Goal: Task Accomplishment & Management: Complete application form

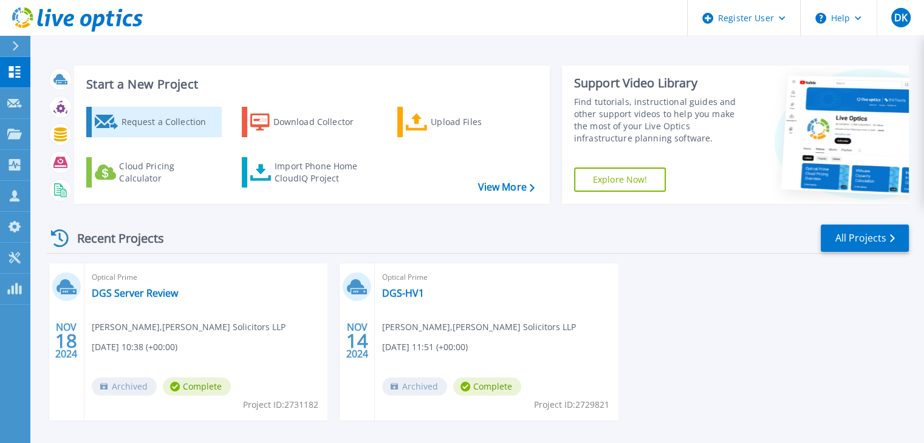
click at [180, 115] on div "Request a Collection" at bounding box center [169, 122] width 97 height 24
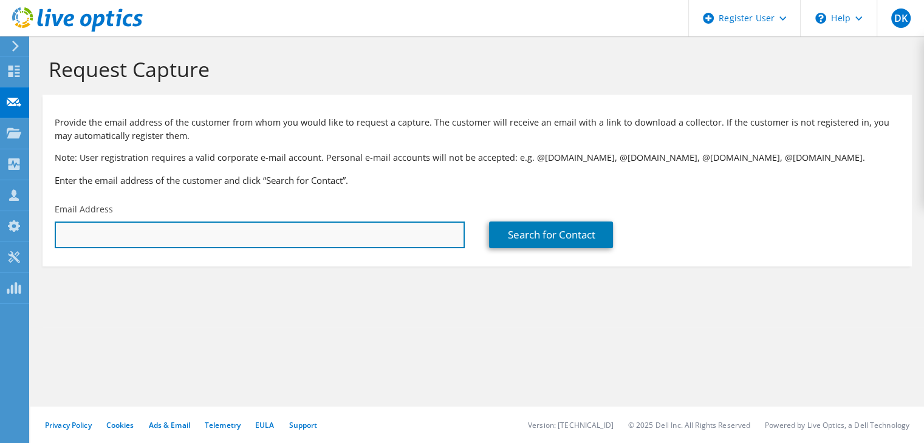
click at [143, 236] on input "text" at bounding box center [260, 235] width 410 height 27
paste input "Hi [PERSON_NAME], I hope this email finds you well. Thank you for your time ove…"
type input "Hi [PERSON_NAME], I hope this email finds you well. Thank you for your time ove…"
paste input "[PERSON_NAME][EMAIL_ADDRESS][DOMAIN_NAME]"
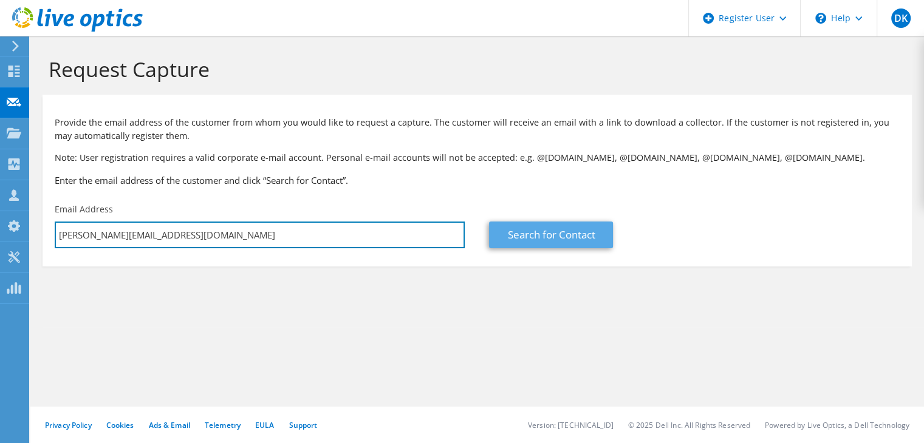
type input "jason@onerent.co.uk"
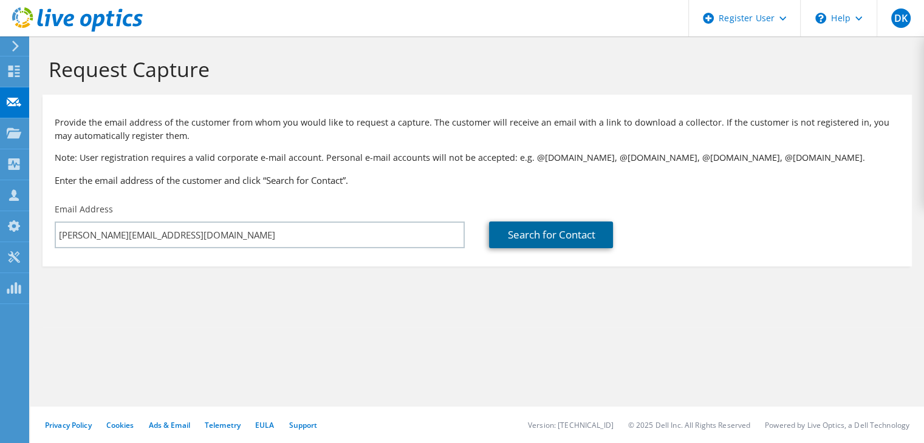
click at [535, 243] on link "Search for Contact" at bounding box center [551, 235] width 124 height 27
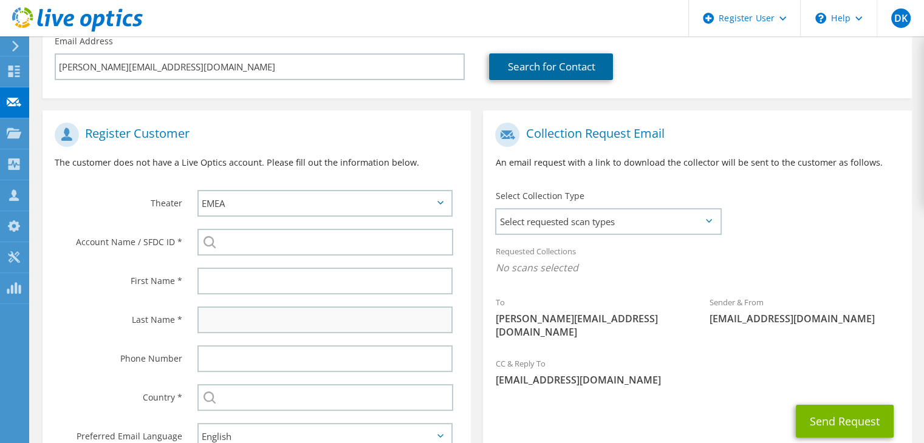
scroll to position [182, 0]
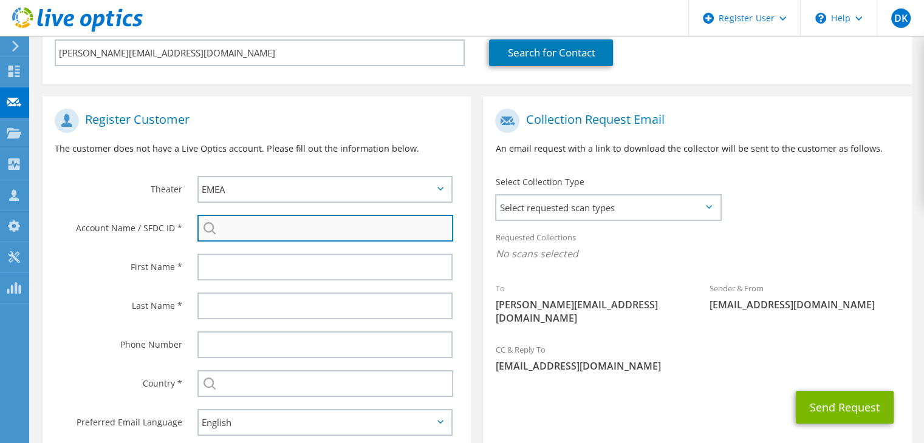
click at [258, 228] on input "search" at bounding box center [325, 228] width 256 height 27
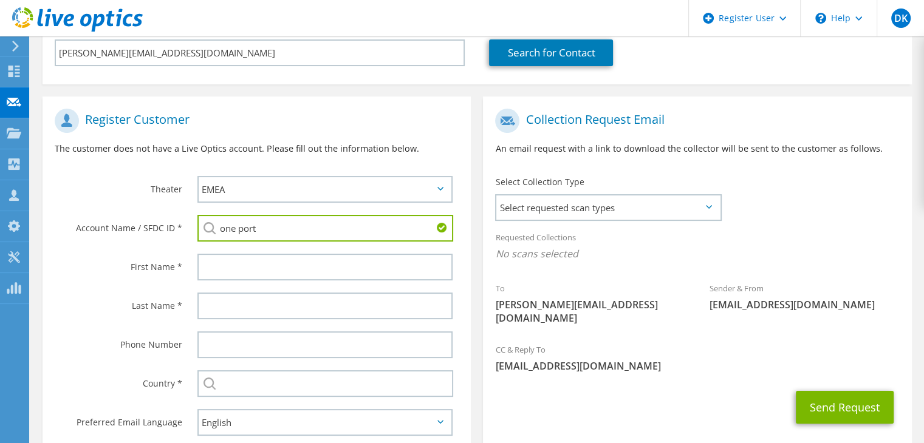
drag, startPoint x: 340, startPoint y: 234, endPoint x: 159, endPoint y: 233, distance: 181.0
click at [160, 233] on div "Account Name / SFDC ID * one port One Portfolio Management Ltd : 1707020019" at bounding box center [257, 228] width 428 height 39
paste input "1703199279"
click at [300, 248] on li "One Porfolio Mng Ltd : 1703199279" at bounding box center [267, 245] width 140 height 15
type input "One Porfolio Mng Ltd : 1703199279"
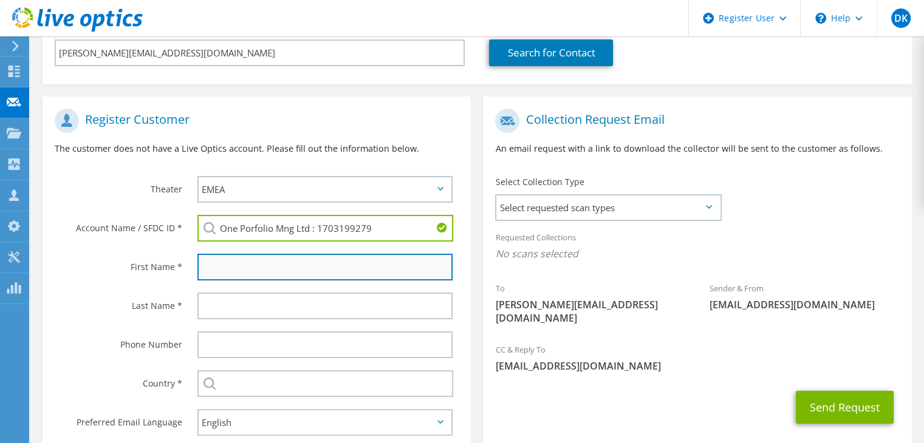
click at [292, 276] on input "text" at bounding box center [324, 267] width 255 height 27
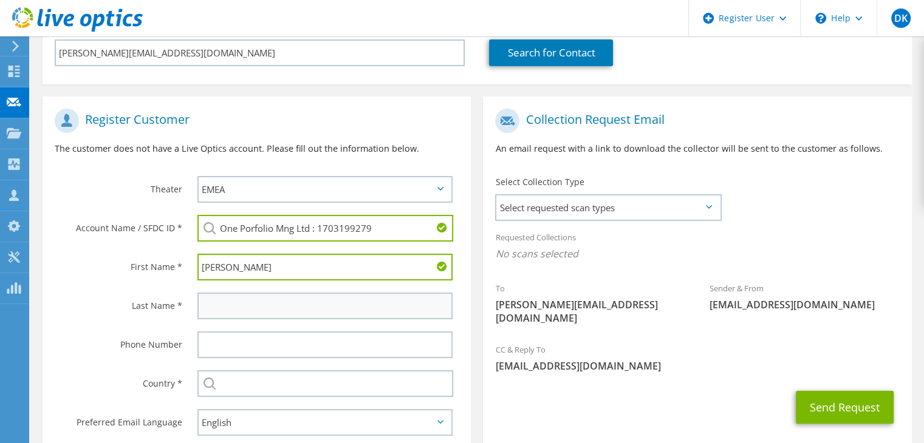
type input "Jason"
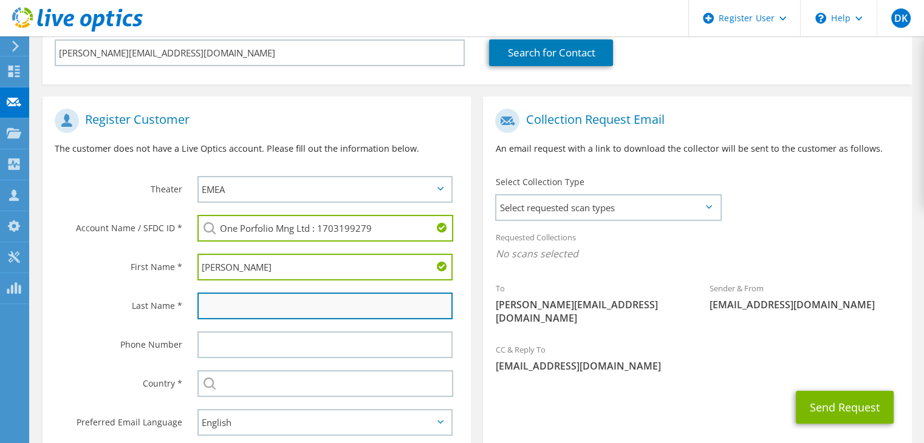
click at [244, 309] on input "text" at bounding box center [324, 306] width 255 height 27
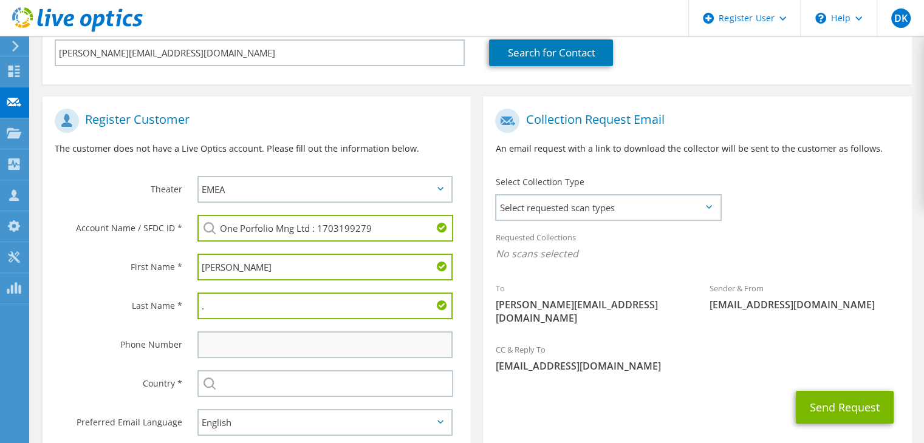
type input "."
click at [275, 343] on input "text" at bounding box center [324, 345] width 255 height 27
paste input "1293612950"
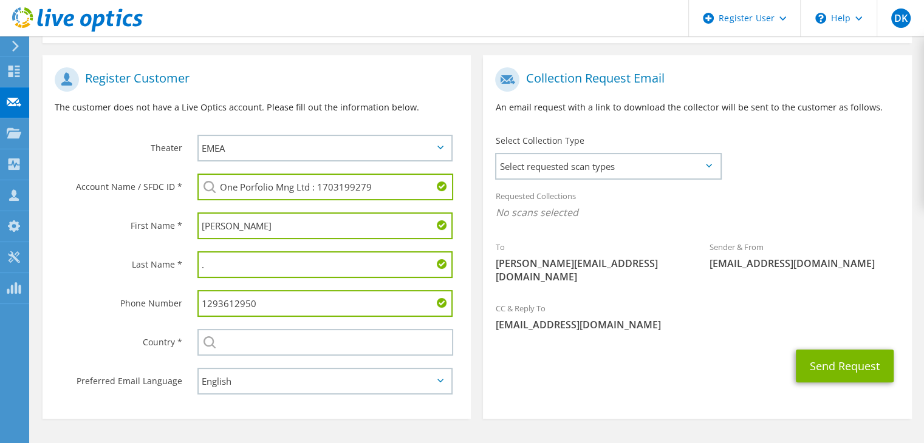
scroll to position [257, 0]
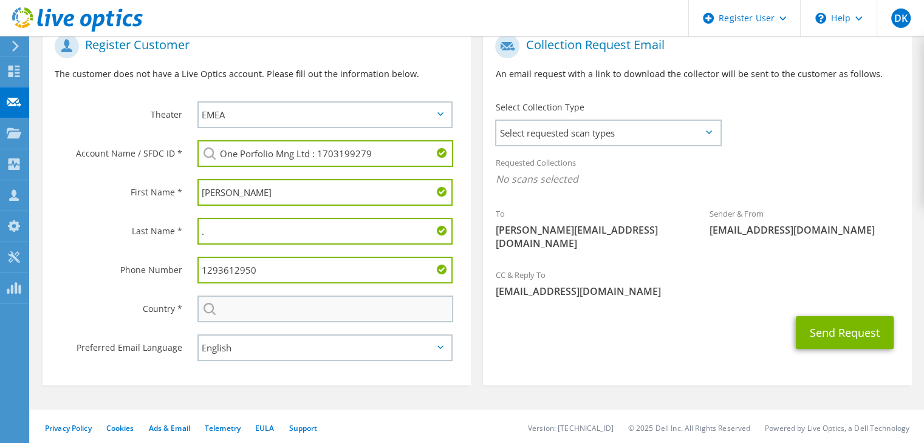
type input "1293612950"
click at [294, 302] on input "text" at bounding box center [325, 309] width 256 height 27
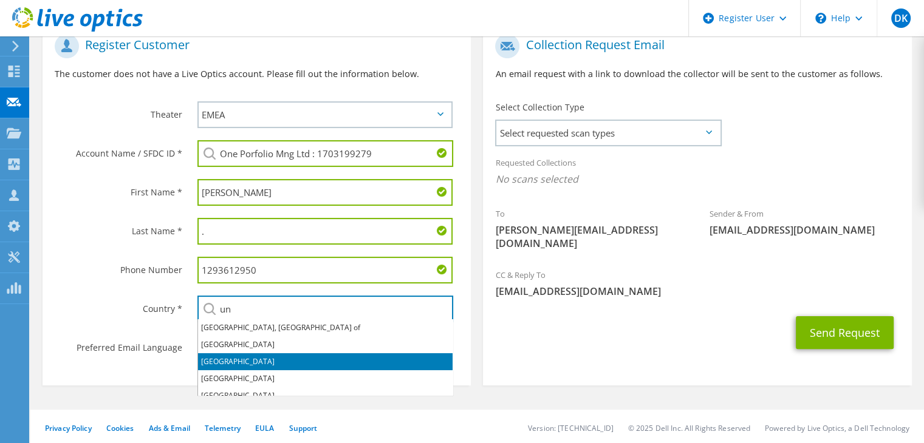
click at [267, 364] on li "[GEOGRAPHIC_DATA]" at bounding box center [325, 362] width 255 height 17
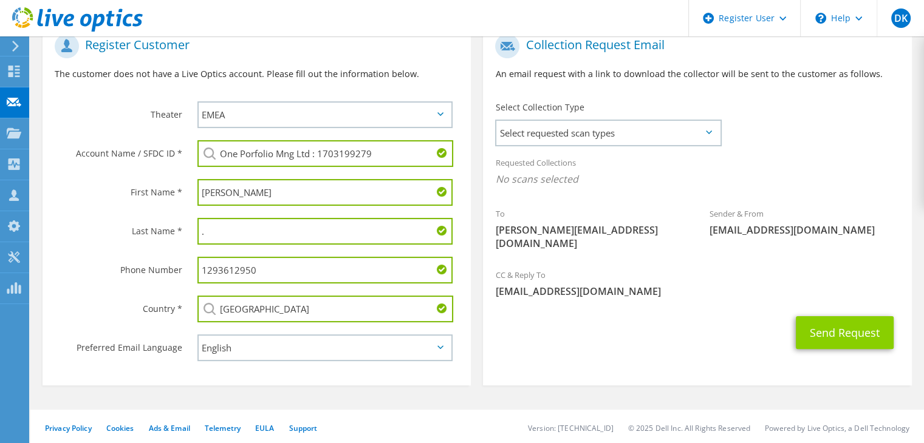
type input "[GEOGRAPHIC_DATA]"
click at [829, 317] on button "Send Request" at bounding box center [845, 333] width 98 height 33
